Goal: Transaction & Acquisition: Purchase product/service

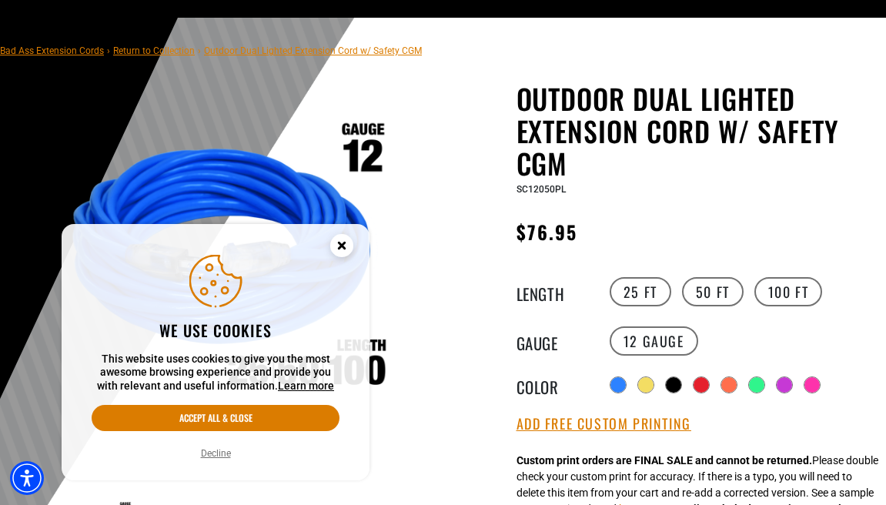
scroll to position [85, 0]
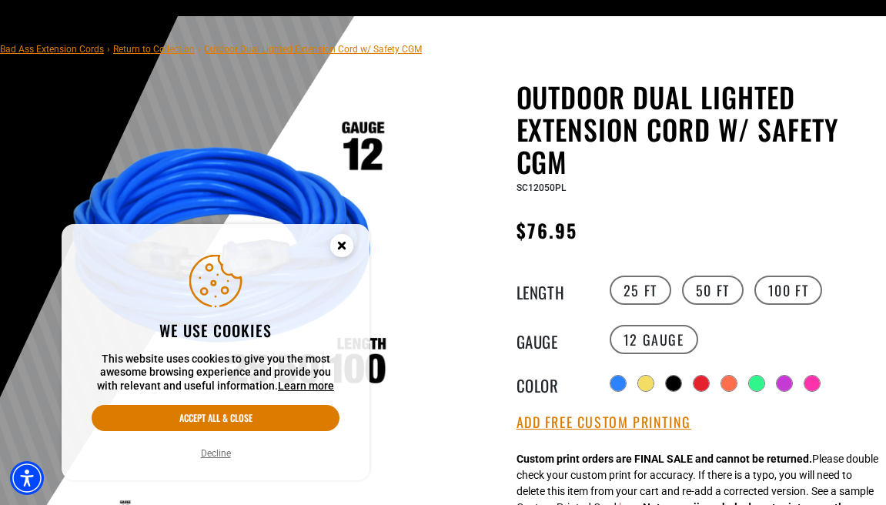
click at [218, 453] on button "Decline" at bounding box center [215, 453] width 39 height 15
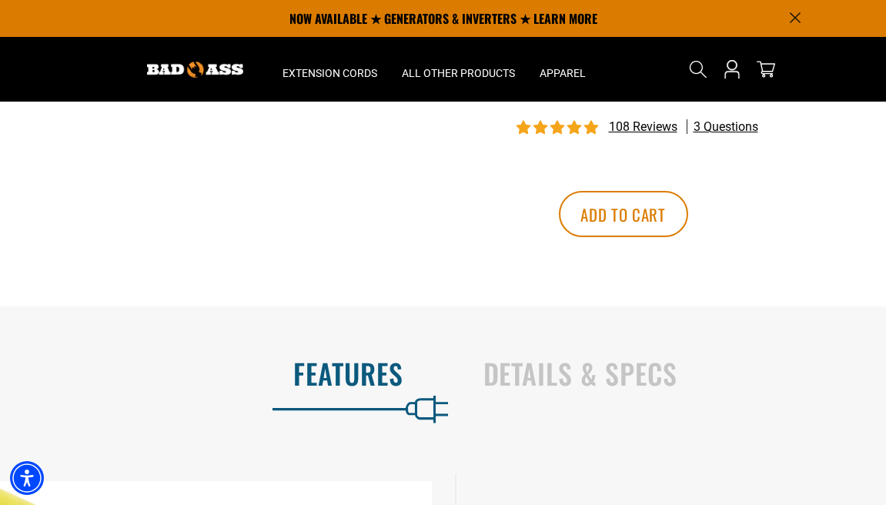
scroll to position [0, 0]
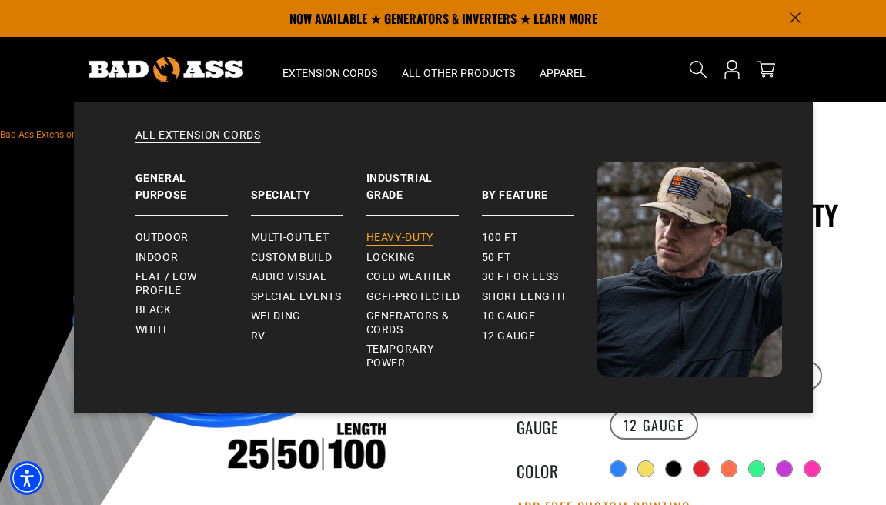
click at [426, 239] on span "Heavy-Duty" at bounding box center [399, 238] width 67 height 14
